Goal: Information Seeking & Learning: Learn about a topic

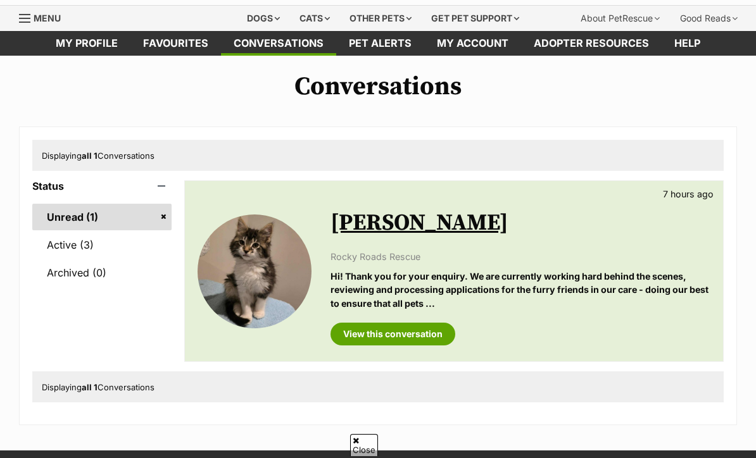
scroll to position [34, 0]
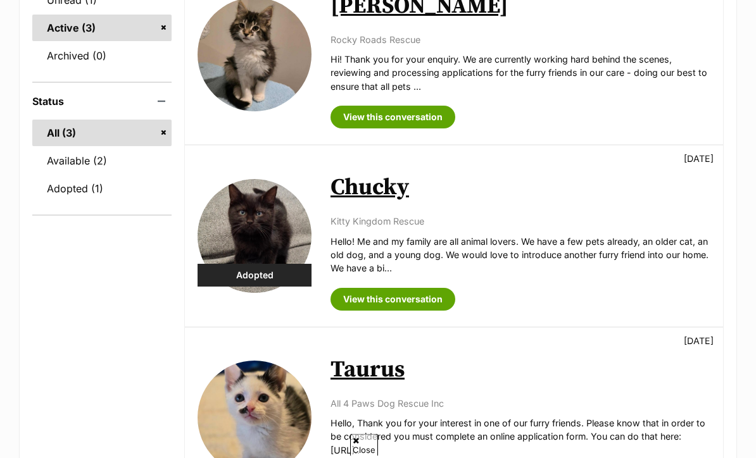
scroll to position [242, 0]
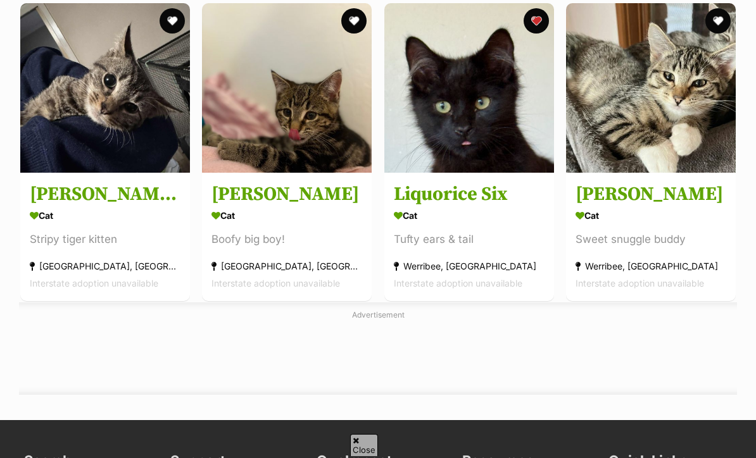
scroll to position [1499, 0]
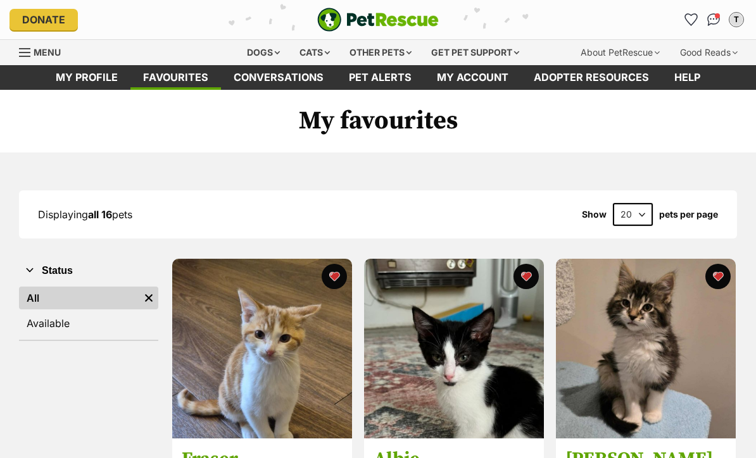
click at [318, 51] on div "Cats" at bounding box center [314, 52] width 48 height 25
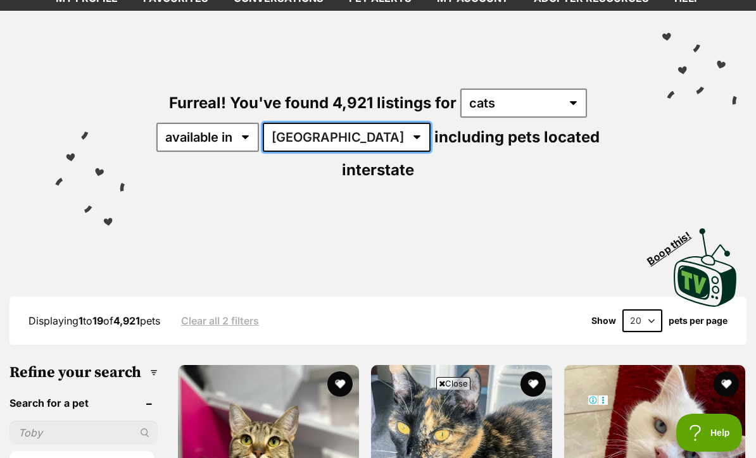
click at [281, 140] on select "Australia ACT NSW NT QLD SA TAS VIC WA" at bounding box center [347, 137] width 168 height 29
select select "VIC"
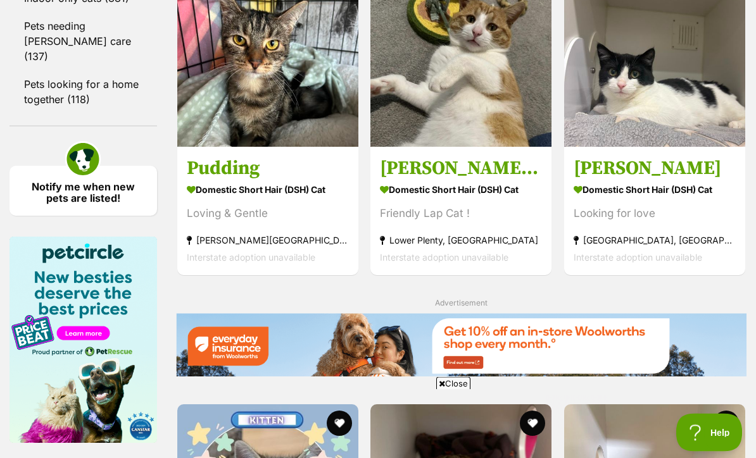
scroll to position [1566, 0]
